Goal: Check status: Check status

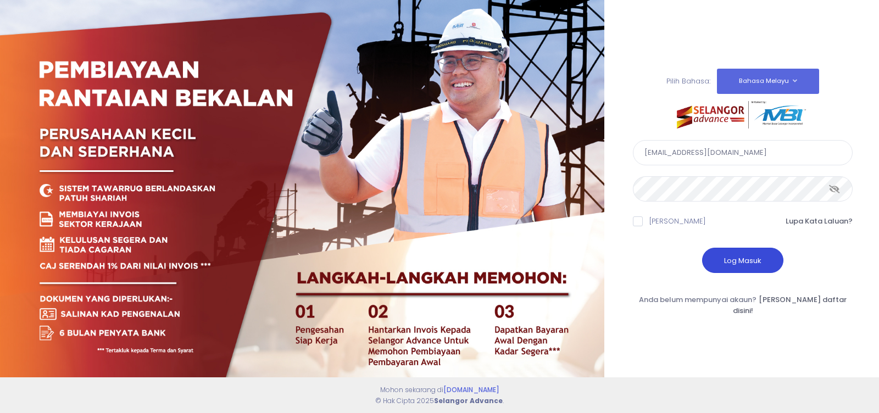
click at [738, 265] on button "Log Masuk" at bounding box center [742, 260] width 81 height 25
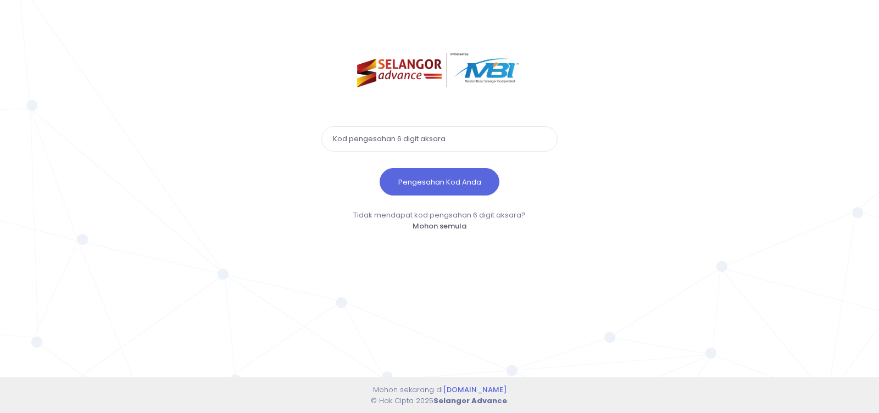
click at [422, 137] on input "text" at bounding box center [439, 138] width 236 height 25
click at [424, 175] on button "Pengesahan Kod Anda" at bounding box center [440, 181] width 120 height 27
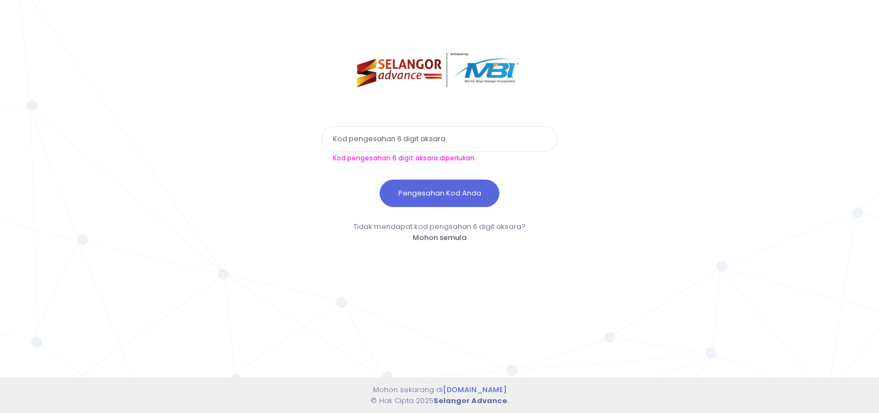
click at [387, 141] on input "text" at bounding box center [439, 138] width 236 height 25
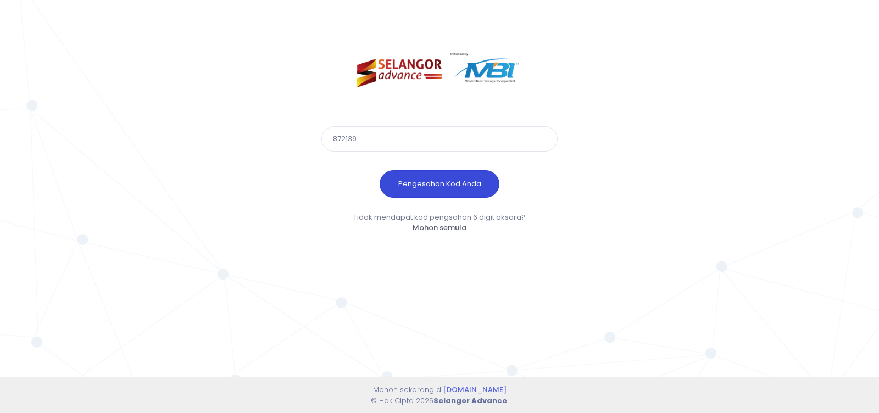
type input "872139"
click at [401, 180] on button "Pengesahan Kod Anda" at bounding box center [440, 183] width 120 height 27
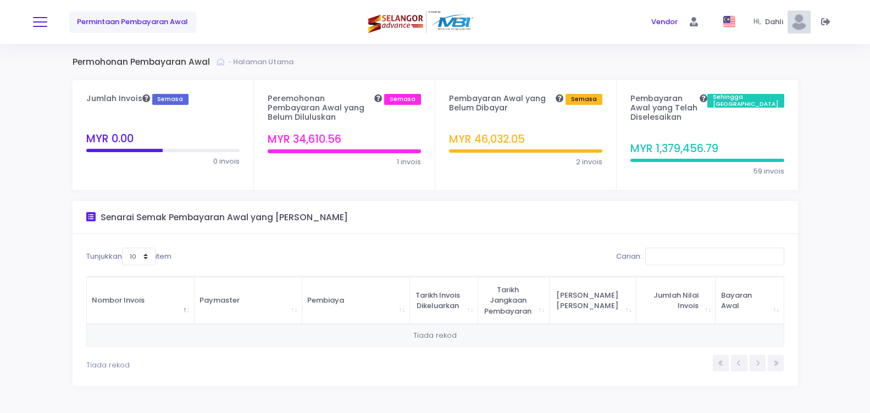
click at [37, 23] on button at bounding box center [40, 22] width 14 height 14
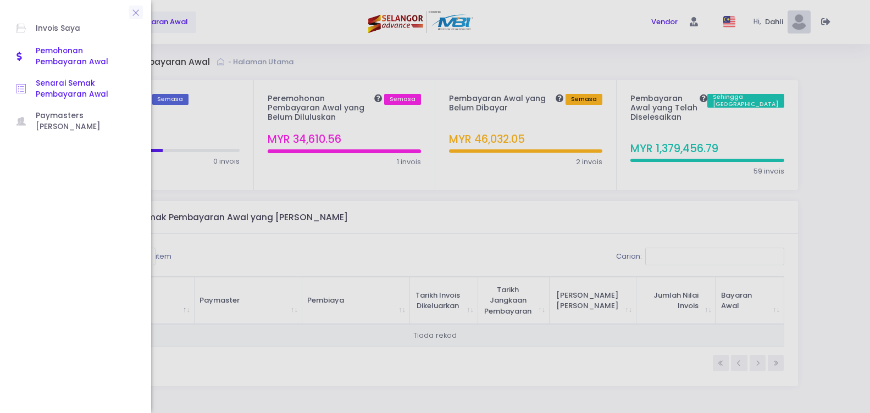
click at [37, 91] on span "Senarai Semak Pembayaran Awal" at bounding box center [85, 89] width 99 height 23
